Goal: Navigation & Orientation: Find specific page/section

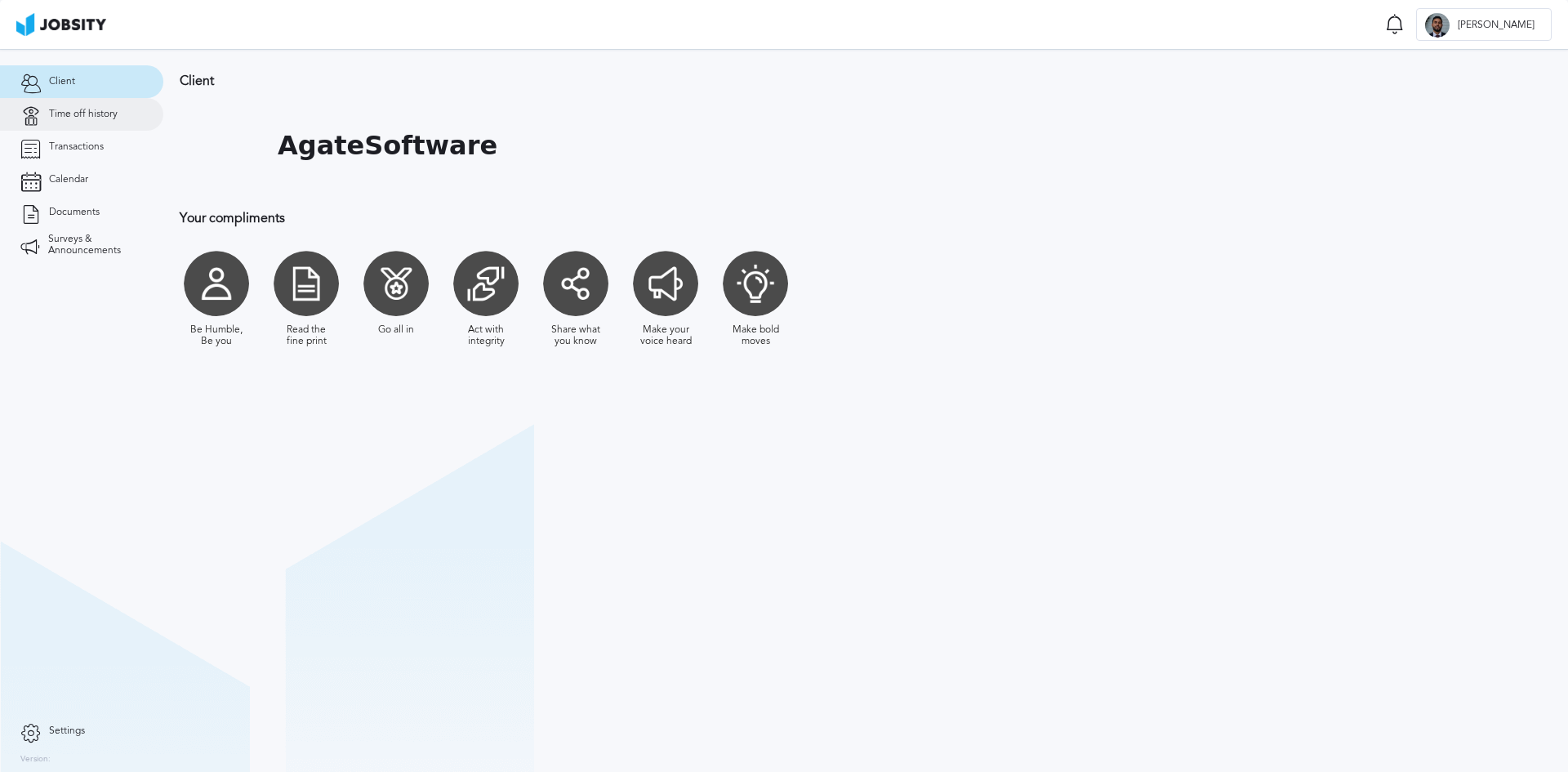
click at [85, 119] on span "Time off history" at bounding box center [83, 114] width 68 height 11
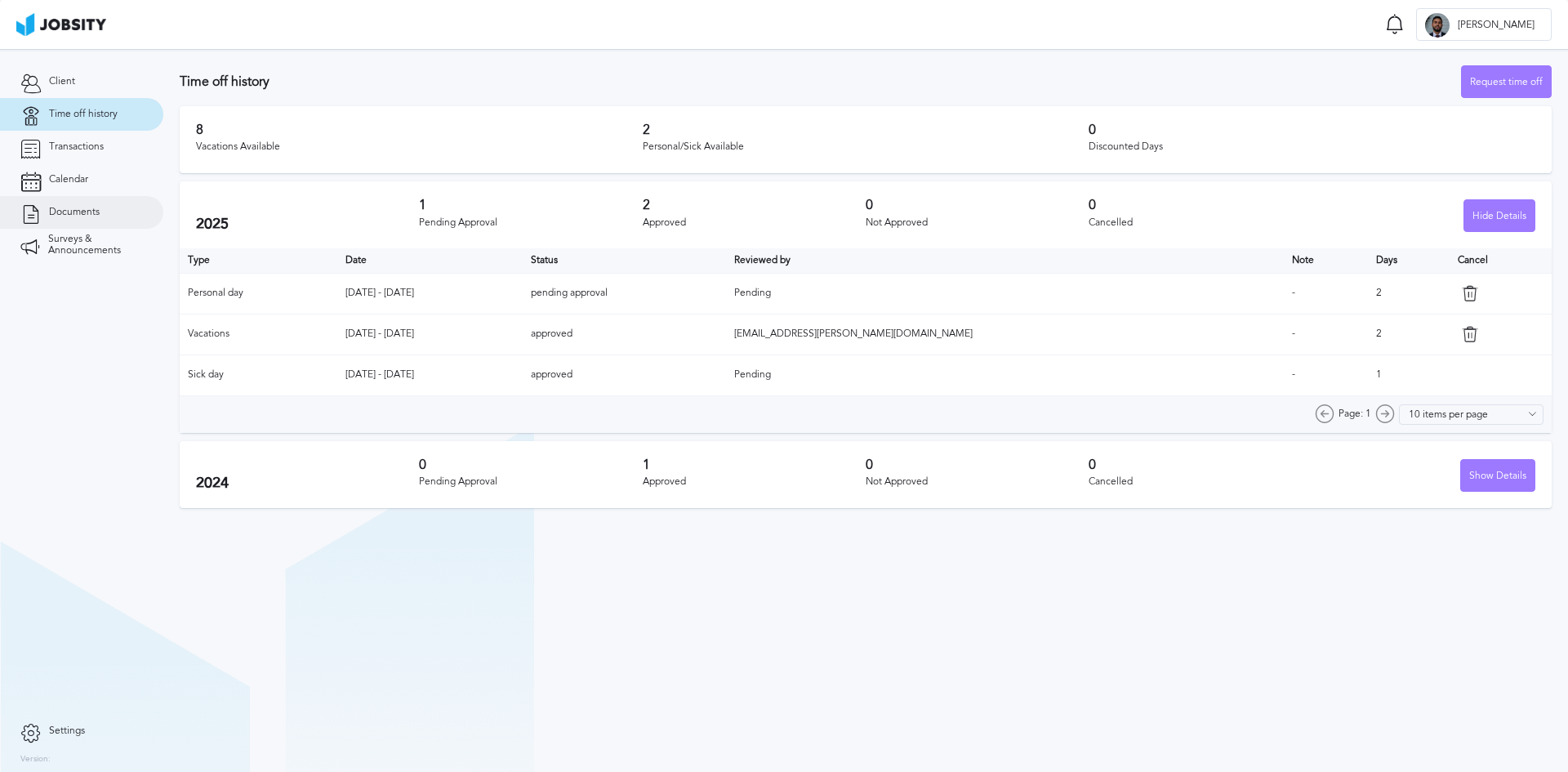
click at [79, 209] on span "Documents" at bounding box center [74, 211] width 50 height 11
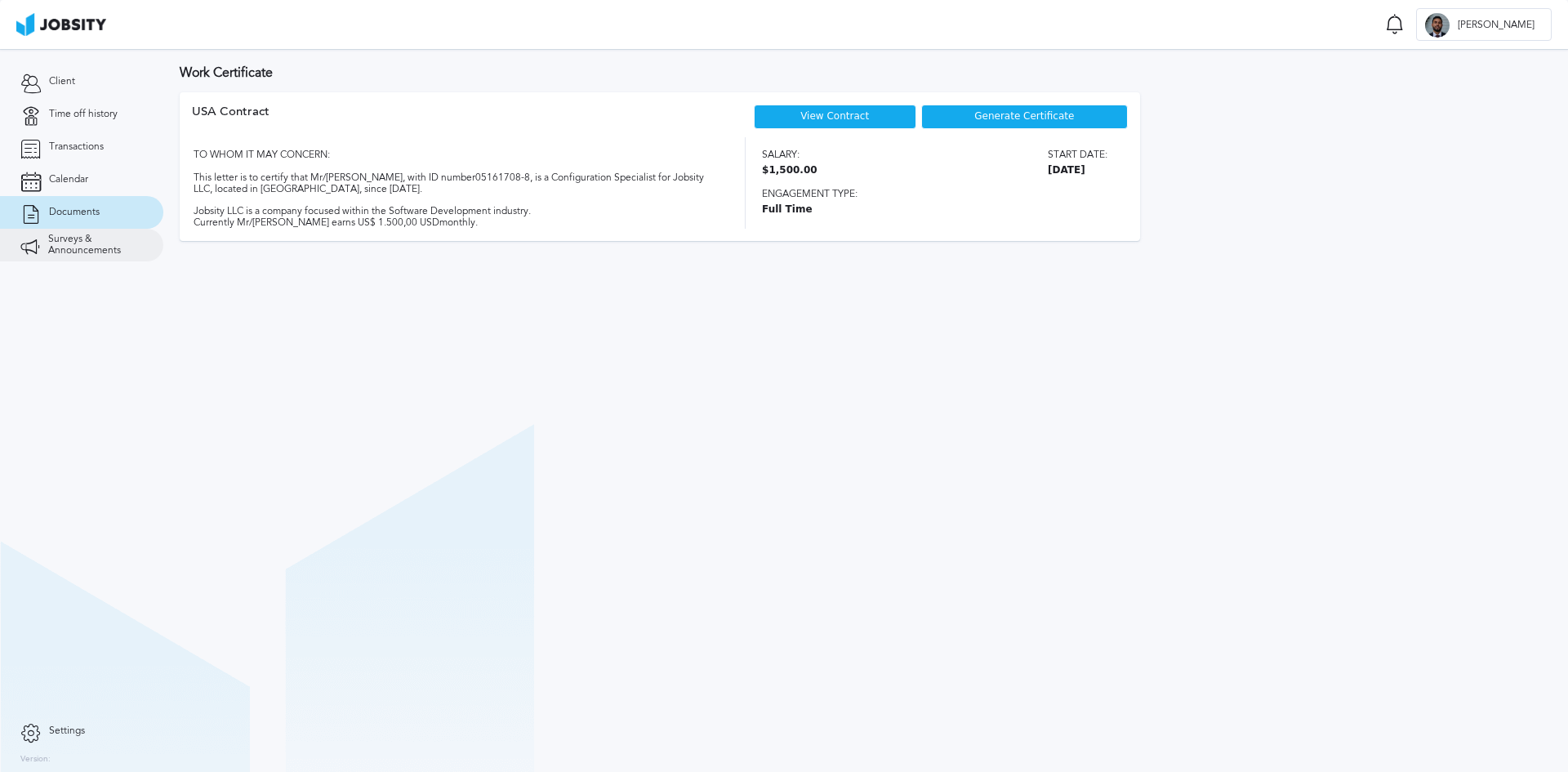
click at [69, 229] on link "Surveys & Announcements" at bounding box center [81, 245] width 163 height 33
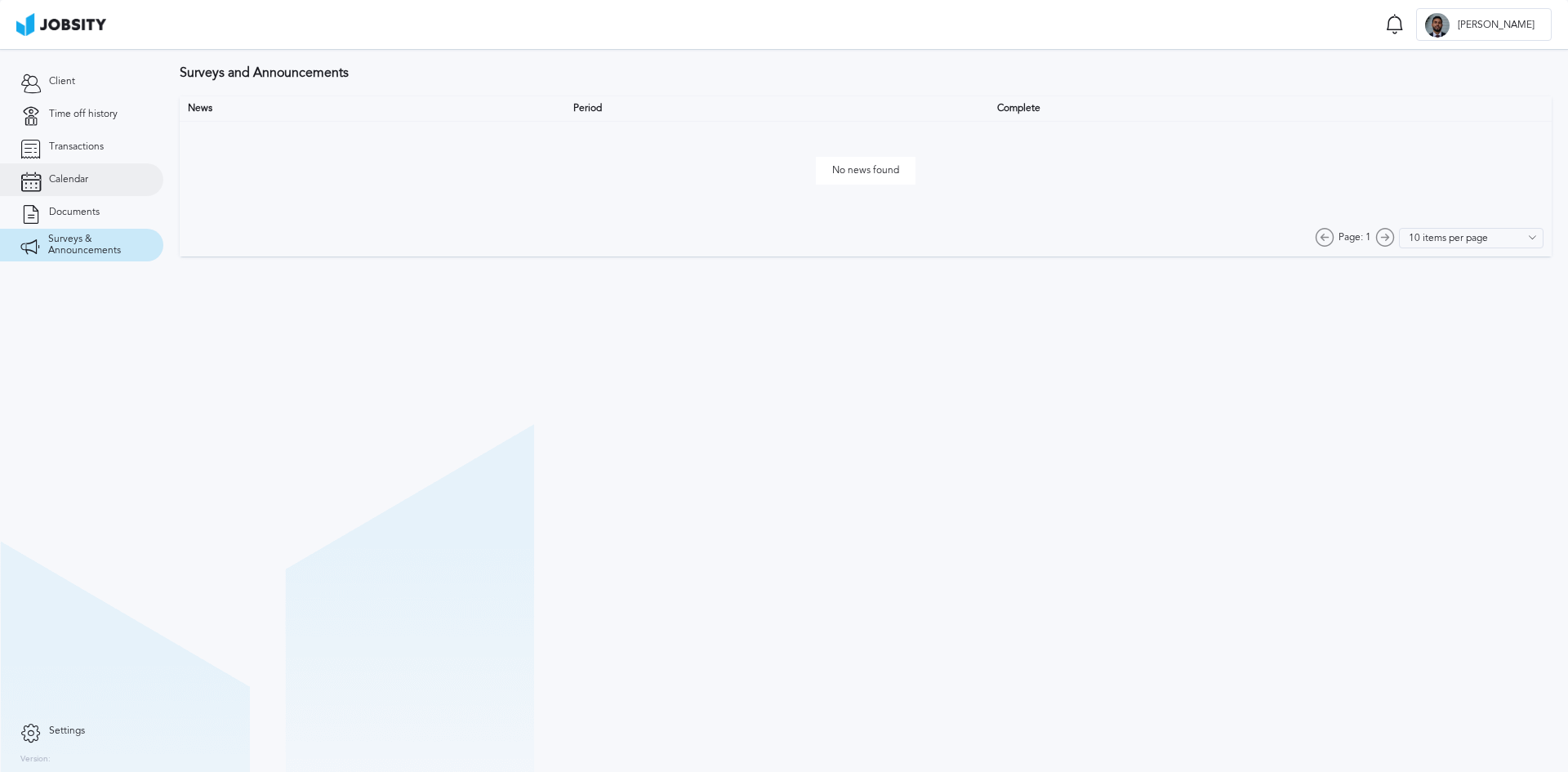
click at [86, 177] on span "Calendar" at bounding box center [68, 179] width 39 height 11
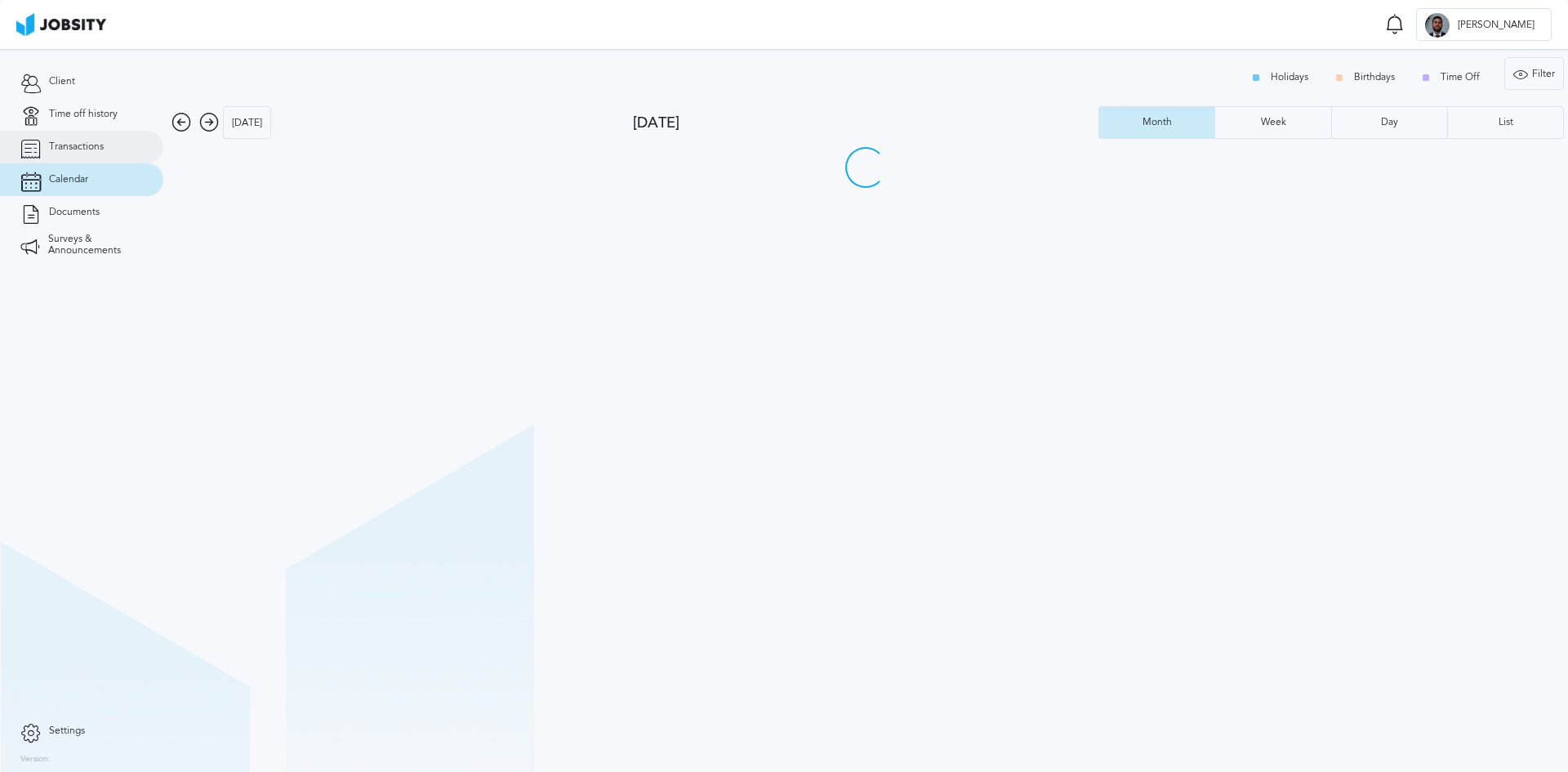
click at [98, 140] on link "Transactions" at bounding box center [81, 147] width 163 height 33
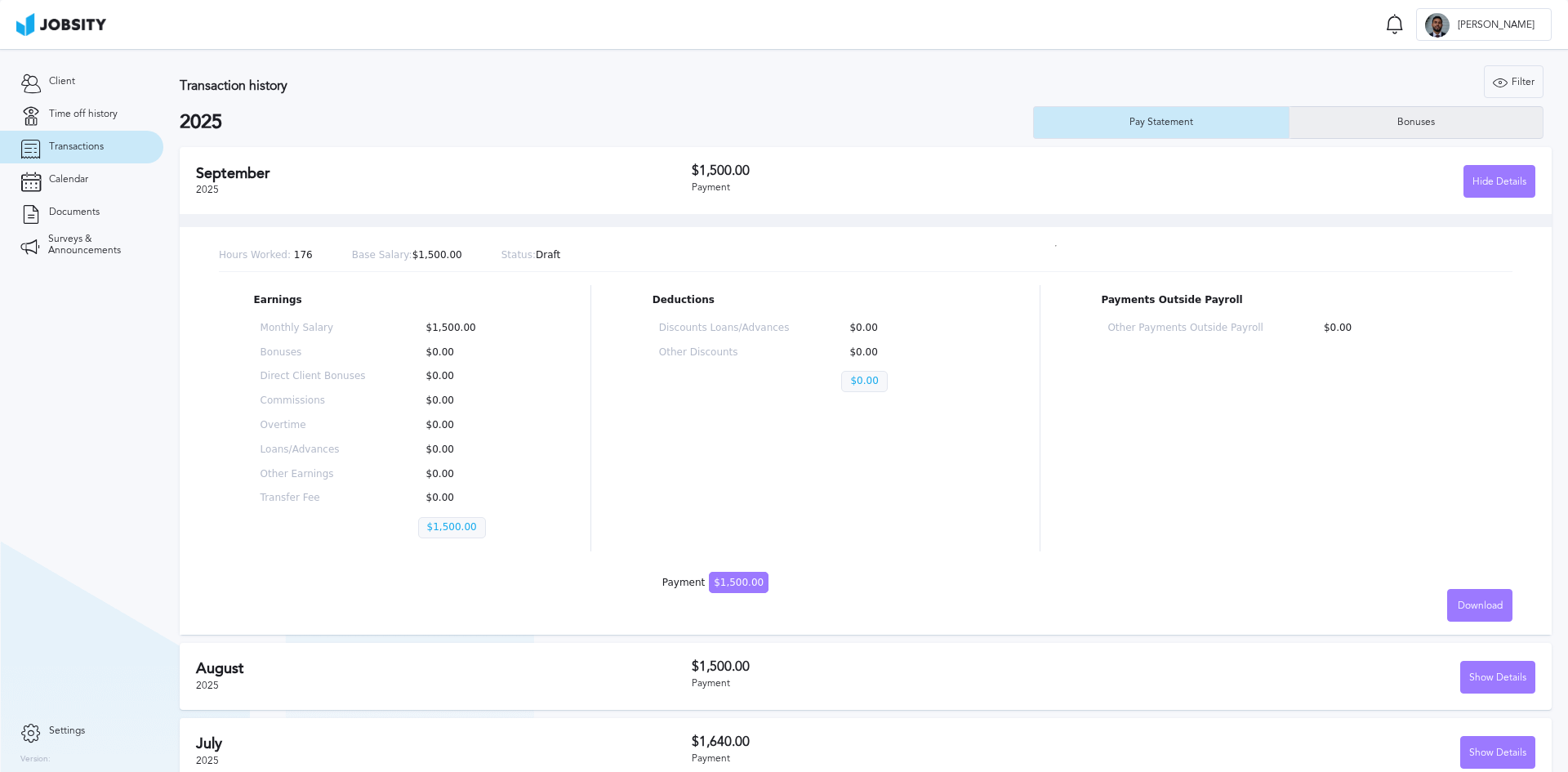
click at [1347, 113] on div "Bonuses" at bounding box center [1417, 122] width 254 height 33
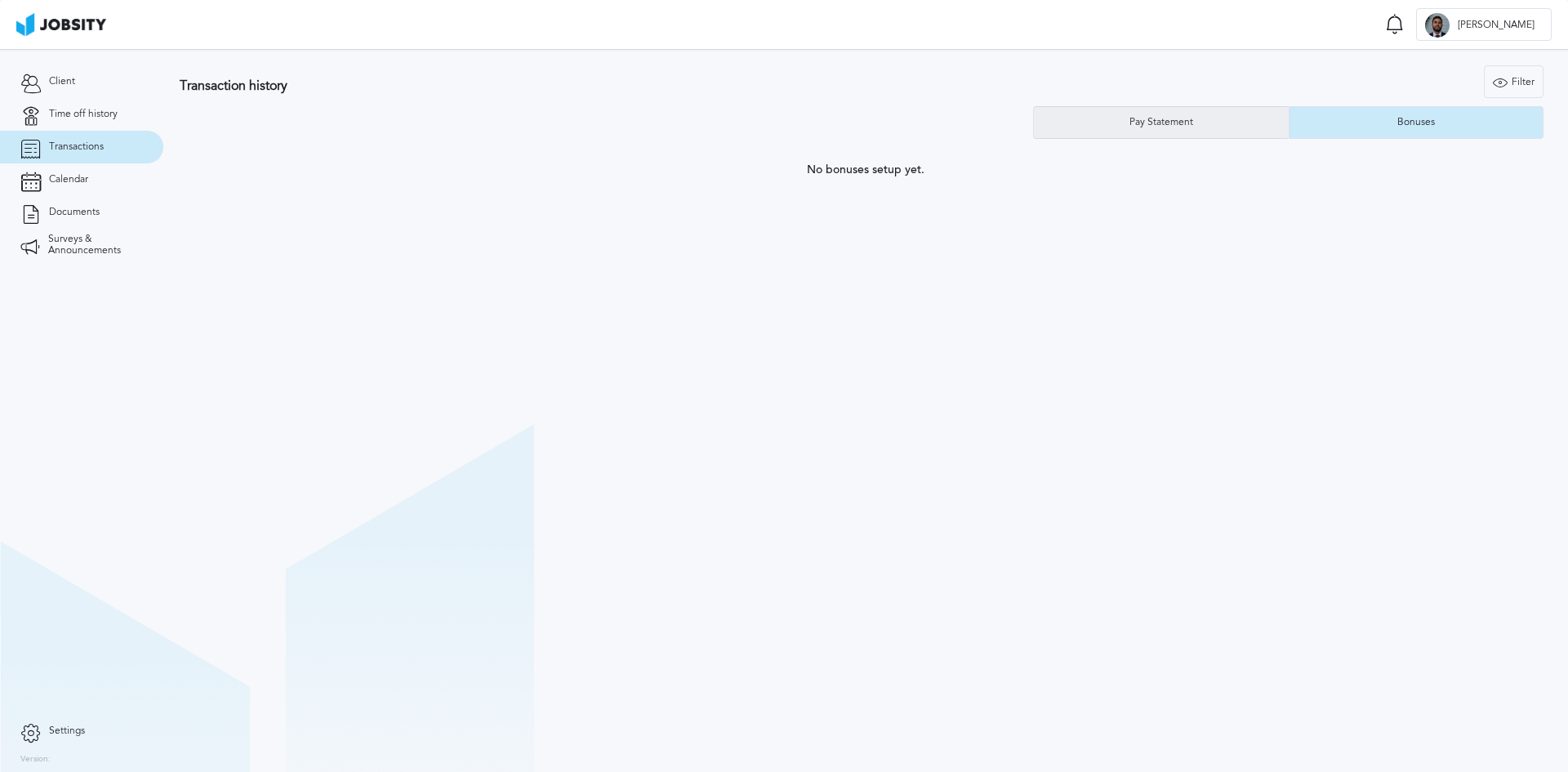
click at [1191, 116] on div "Pay Statement" at bounding box center [1161, 122] width 80 height 11
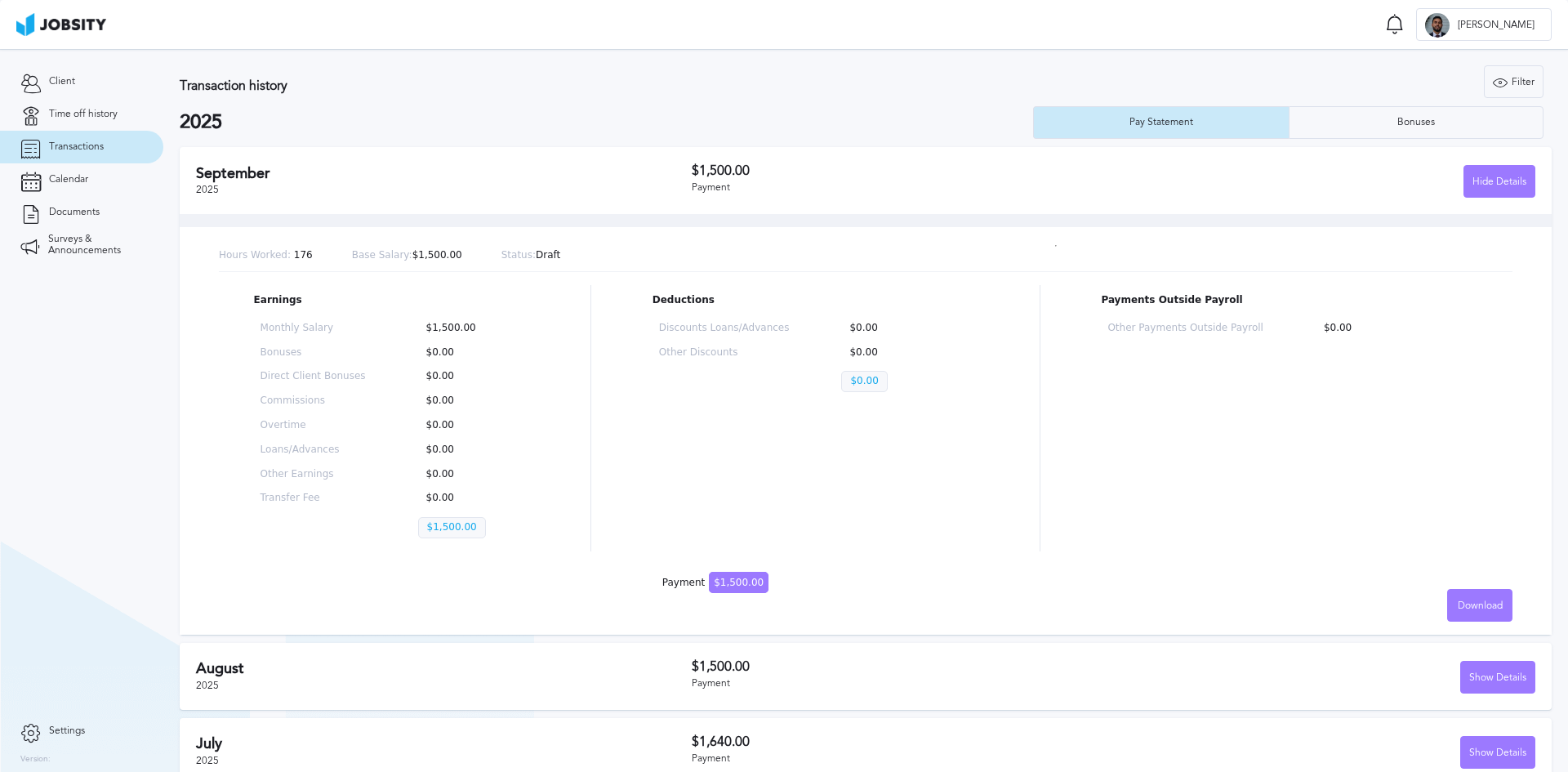
click at [436, 170] on h2 "September" at bounding box center [443, 174] width 496 height 17
click at [1502, 187] on div "Hide Details" at bounding box center [1500, 182] width 70 height 33
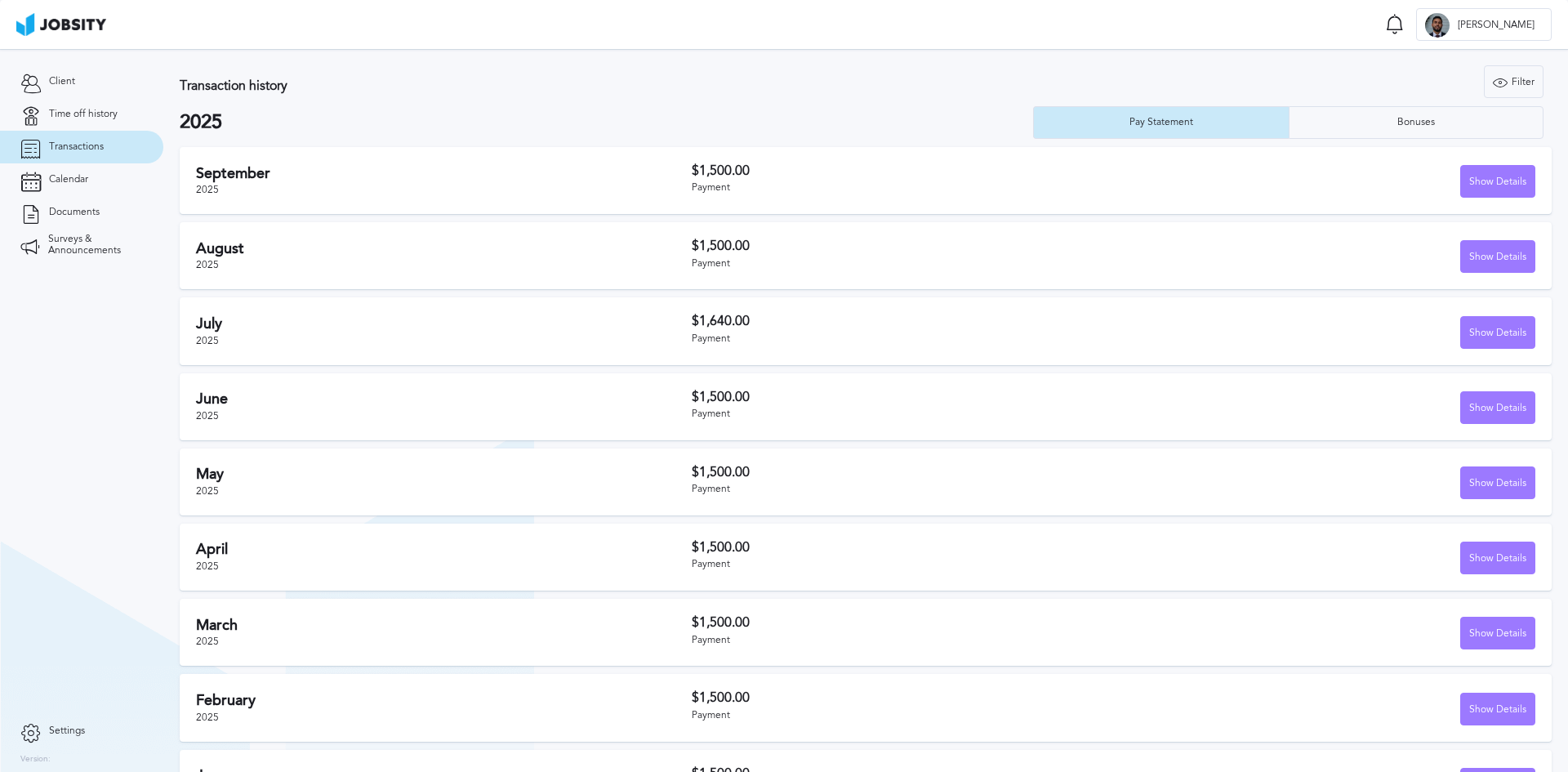
scroll to position [53, 0]
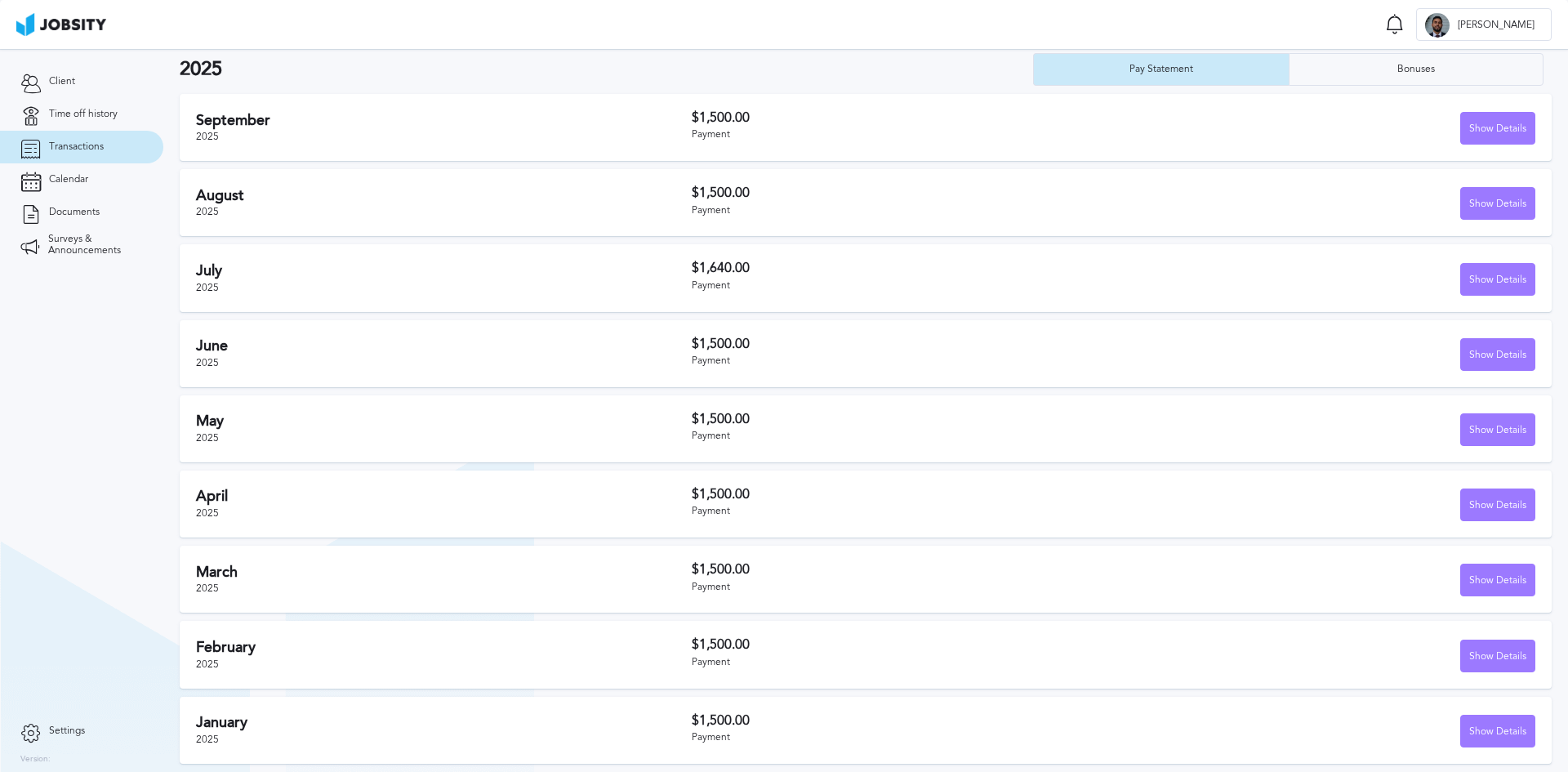
click at [49, 720] on link "Settings" at bounding box center [81, 731] width 163 height 33
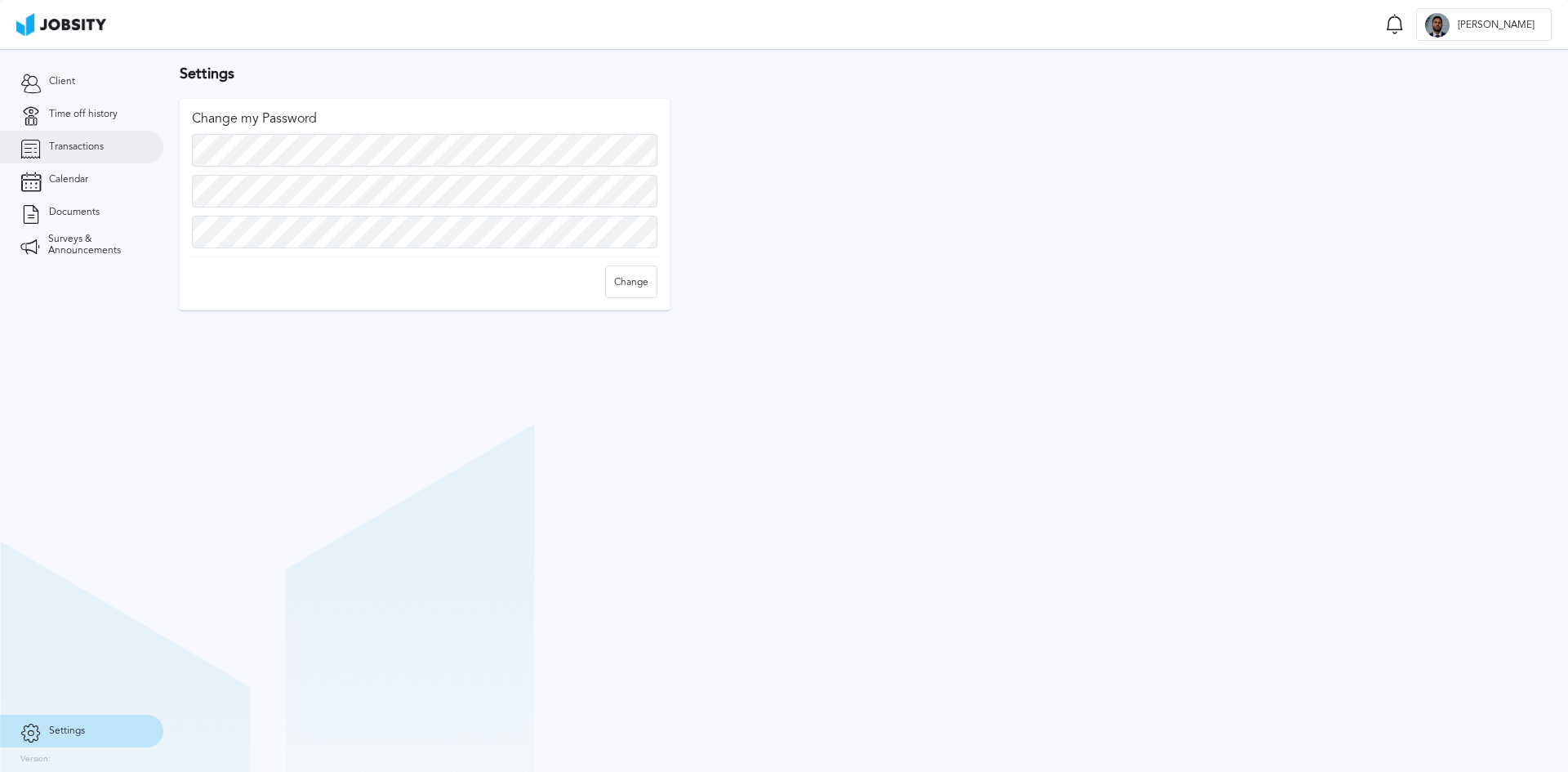
click at [85, 151] on span "Transactions" at bounding box center [76, 146] width 55 height 11
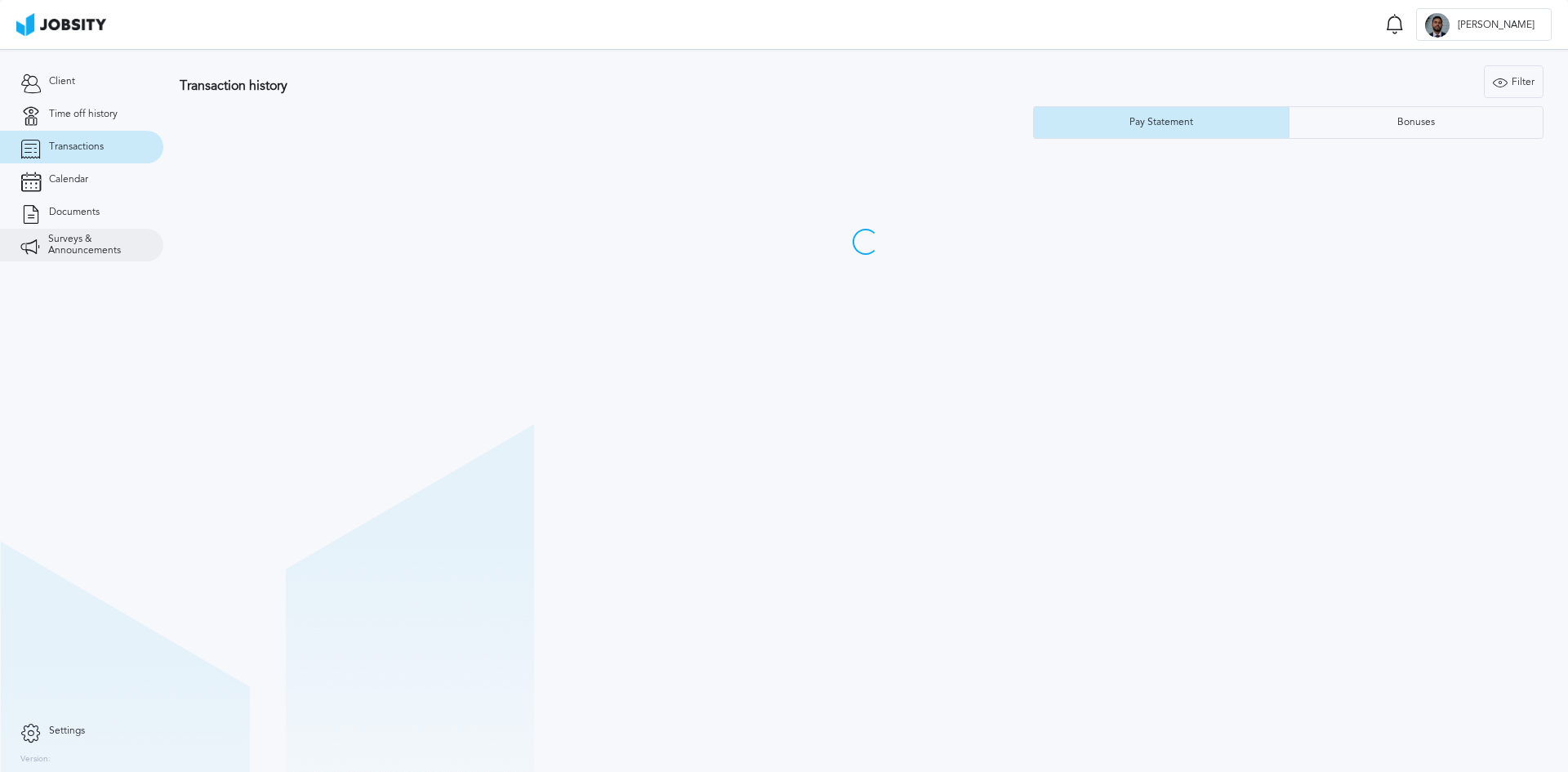
click at [75, 252] on span "Surveys & Announcements" at bounding box center [95, 245] width 95 height 23
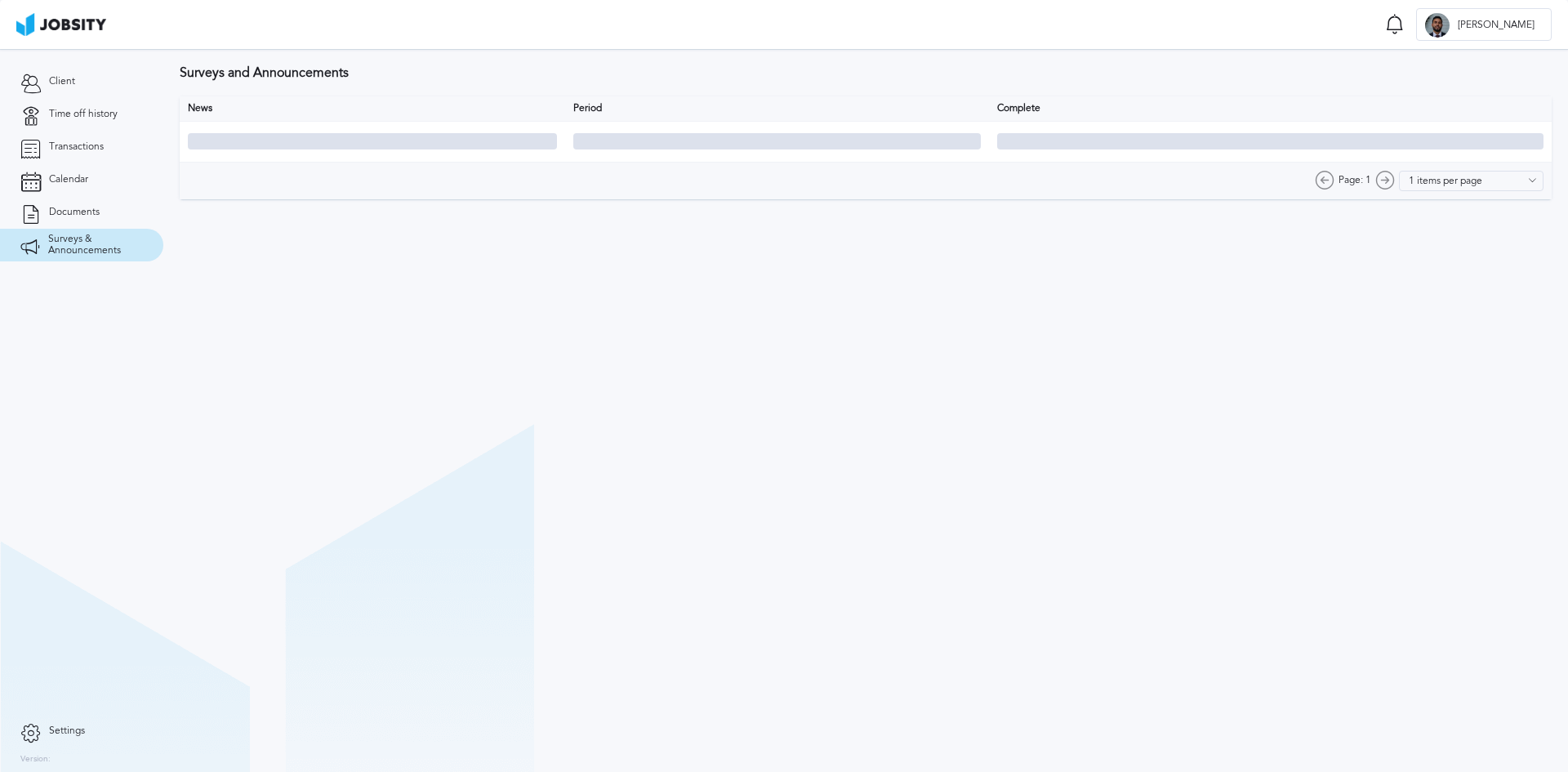
type input "10 items per page"
